Goal: Transaction & Acquisition: Purchase product/service

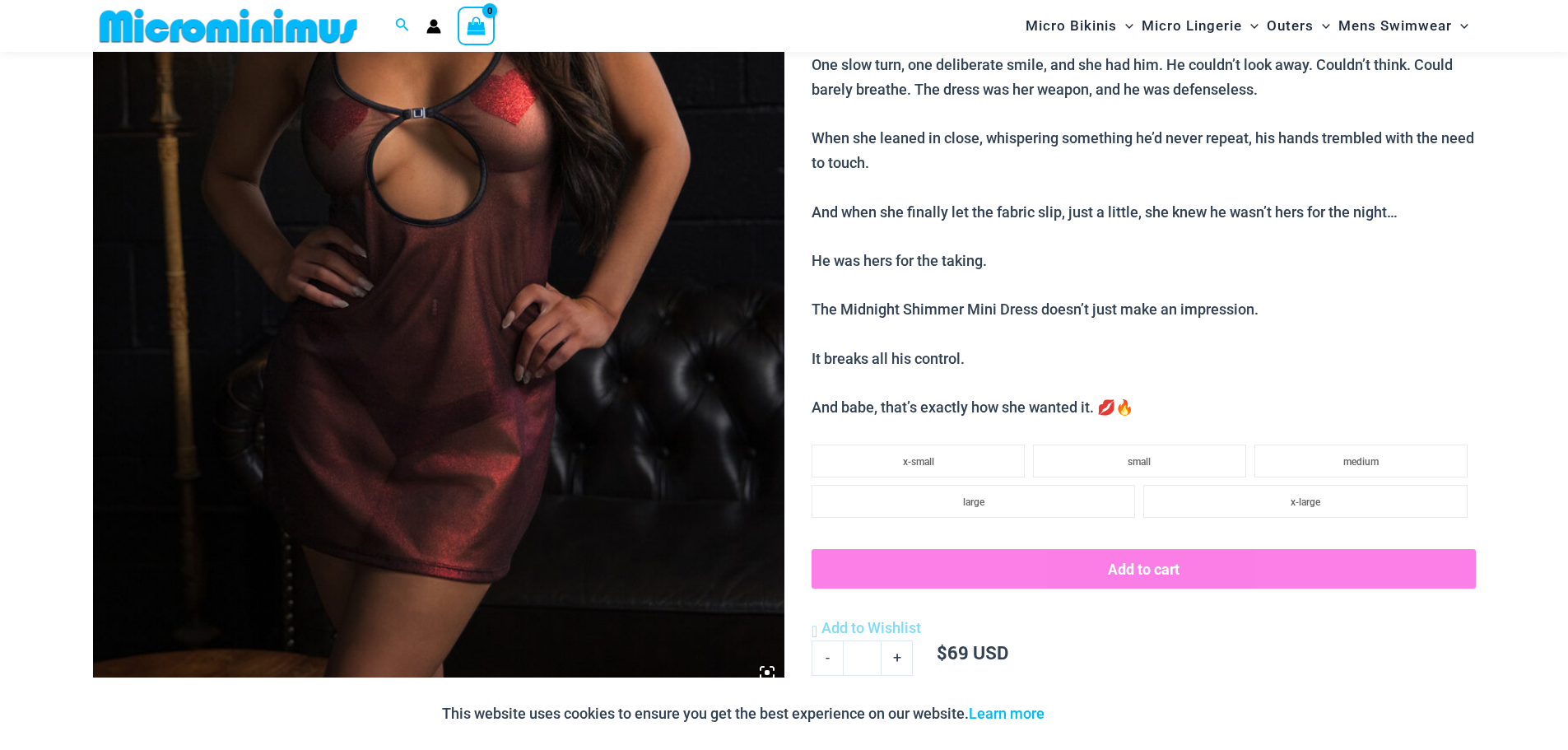
scroll to position [151, 0]
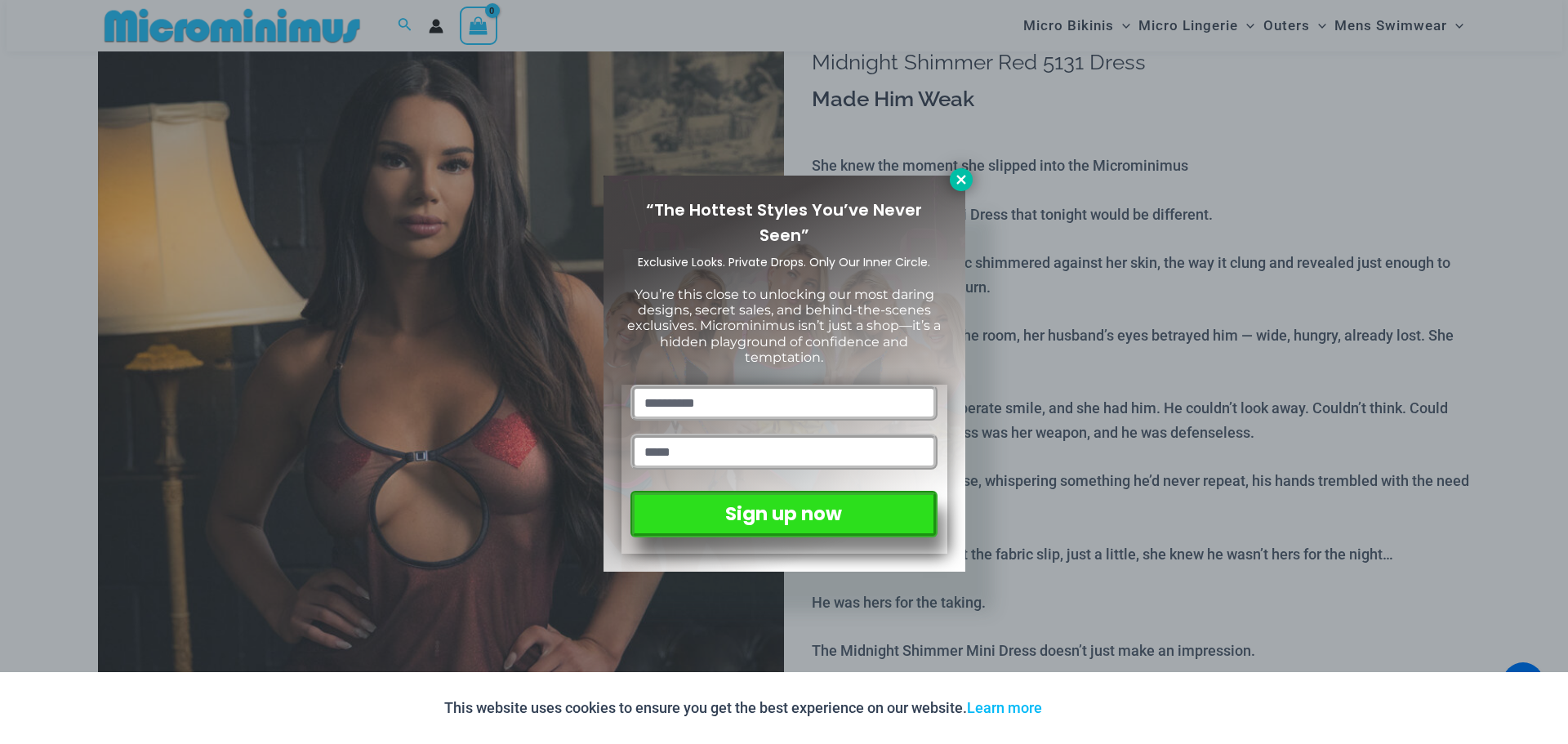
click at [959, 175] on icon at bounding box center [961, 179] width 15 height 15
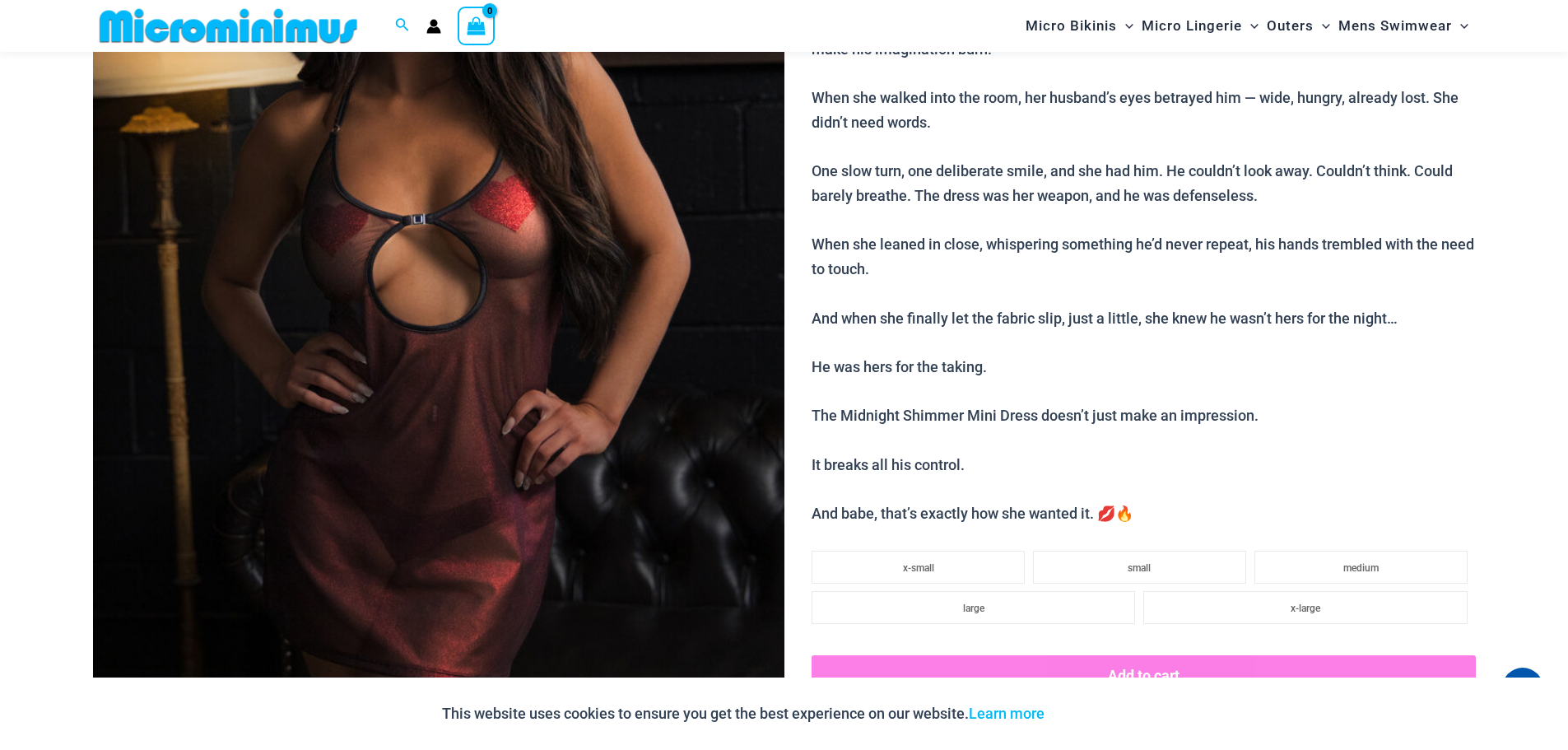
scroll to position [398, 0]
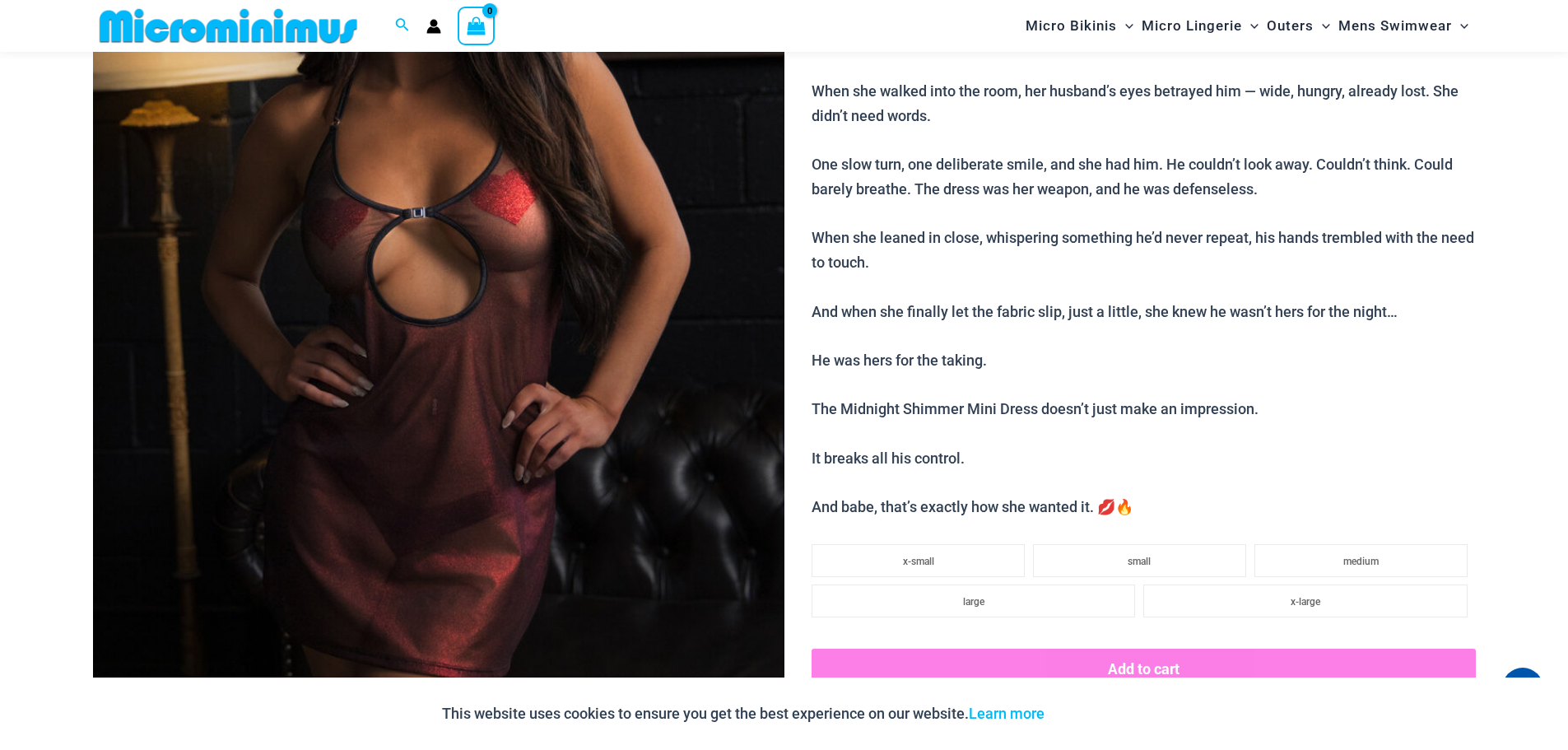
click at [524, 289] on img at bounding box center [438, 271] width 691 height 1037
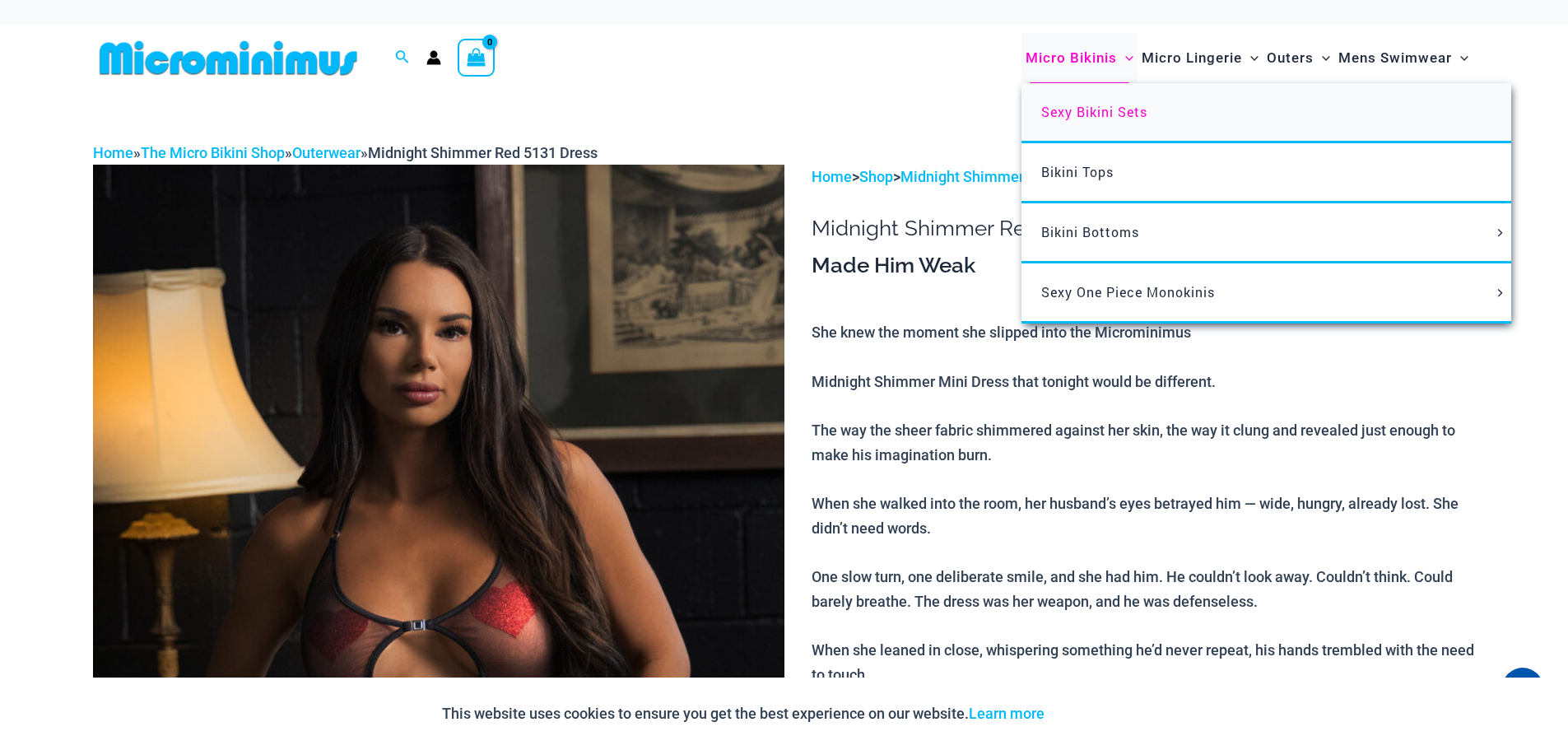
click at [1085, 113] on span "Sexy Bikini Sets" at bounding box center [1094, 111] width 106 height 17
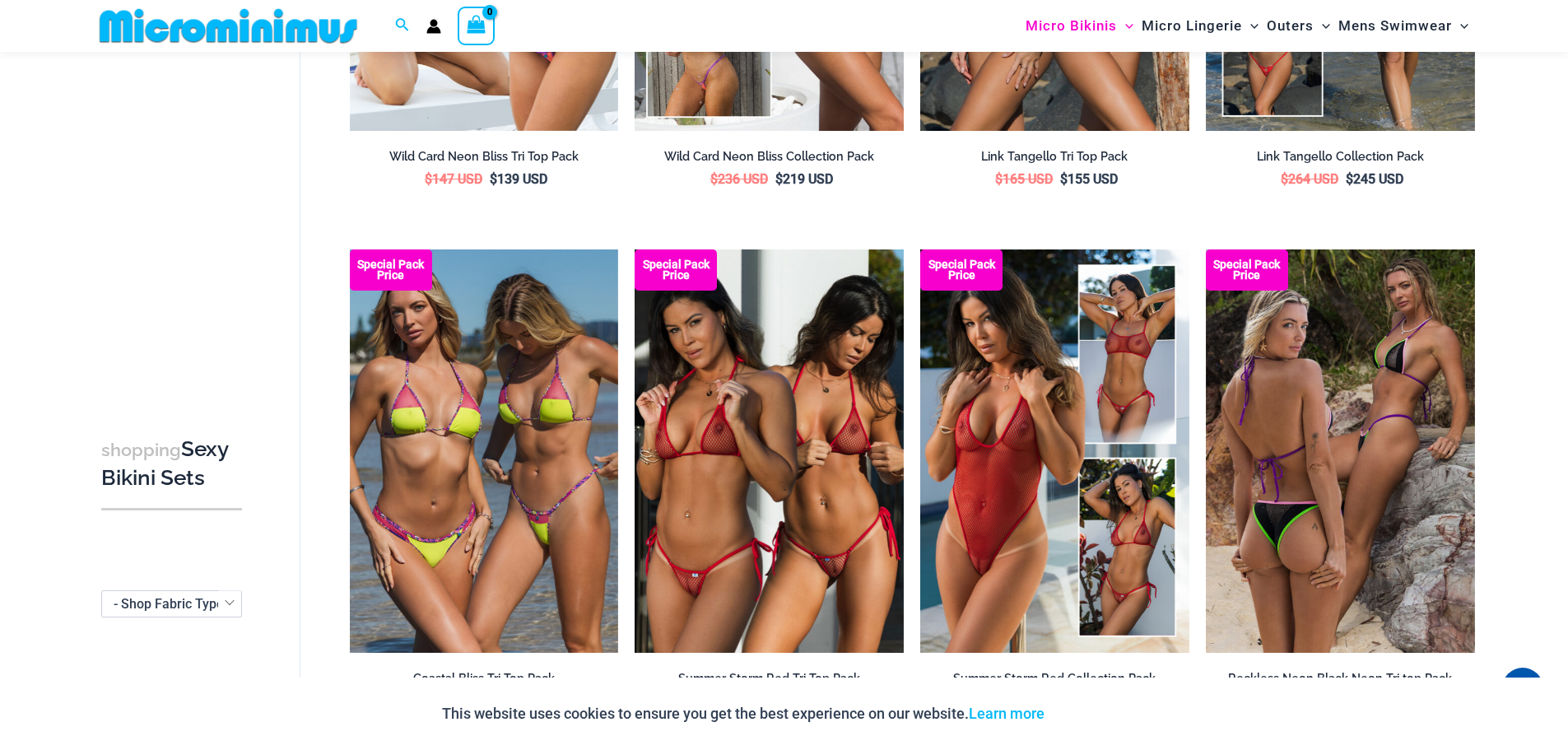
scroll to position [2131, 0]
